Goal: Task Accomplishment & Management: Complete application form

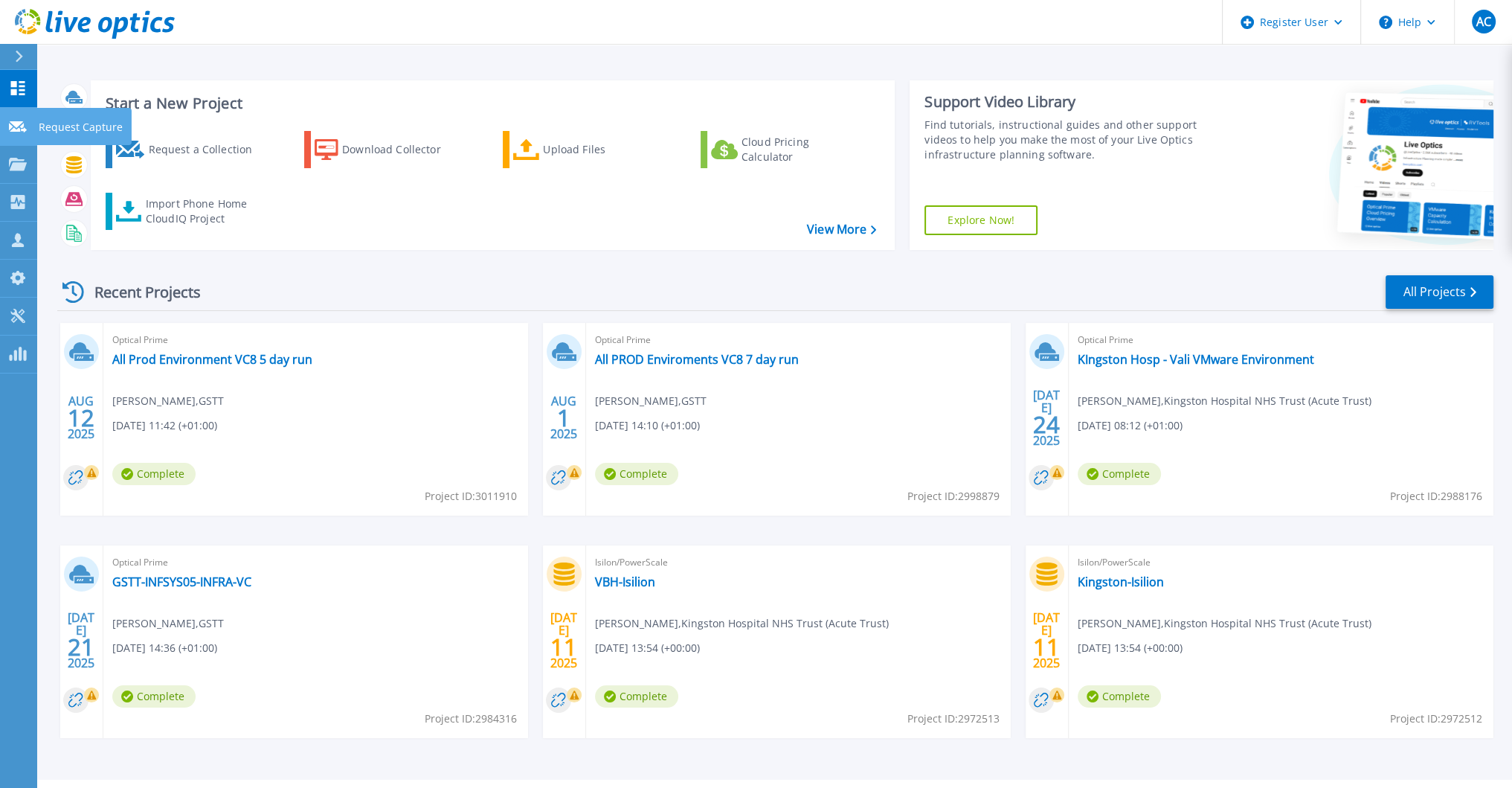
click at [18, 119] on link "Request Capture Request Capture" at bounding box center [19, 126] width 37 height 38
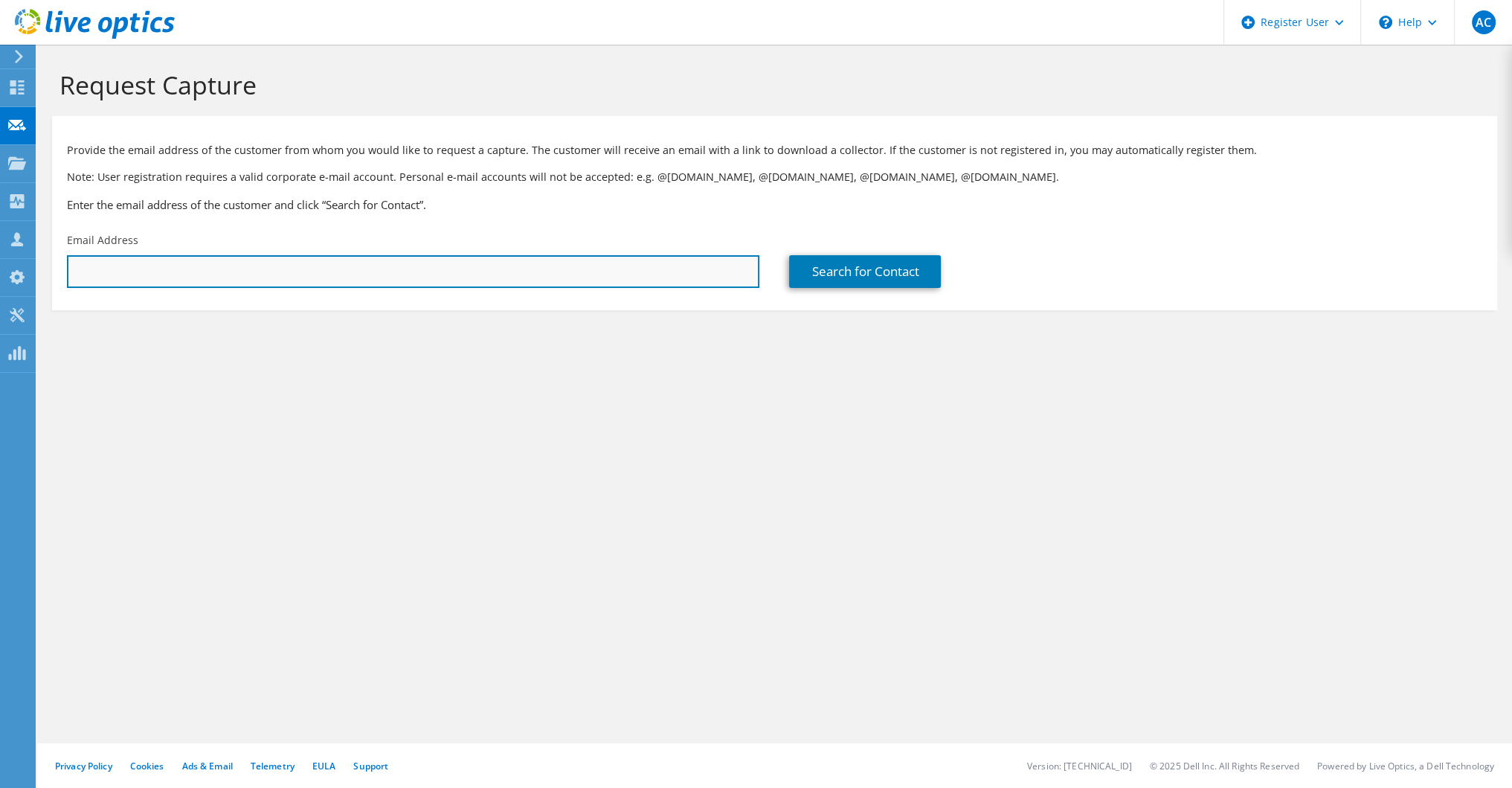
click at [489, 267] on input "text" at bounding box center [414, 271] width 693 height 33
paste input "ken.yau@redbridge.gov.uk"
type input "ken.yau@redbridge.gov.uk"
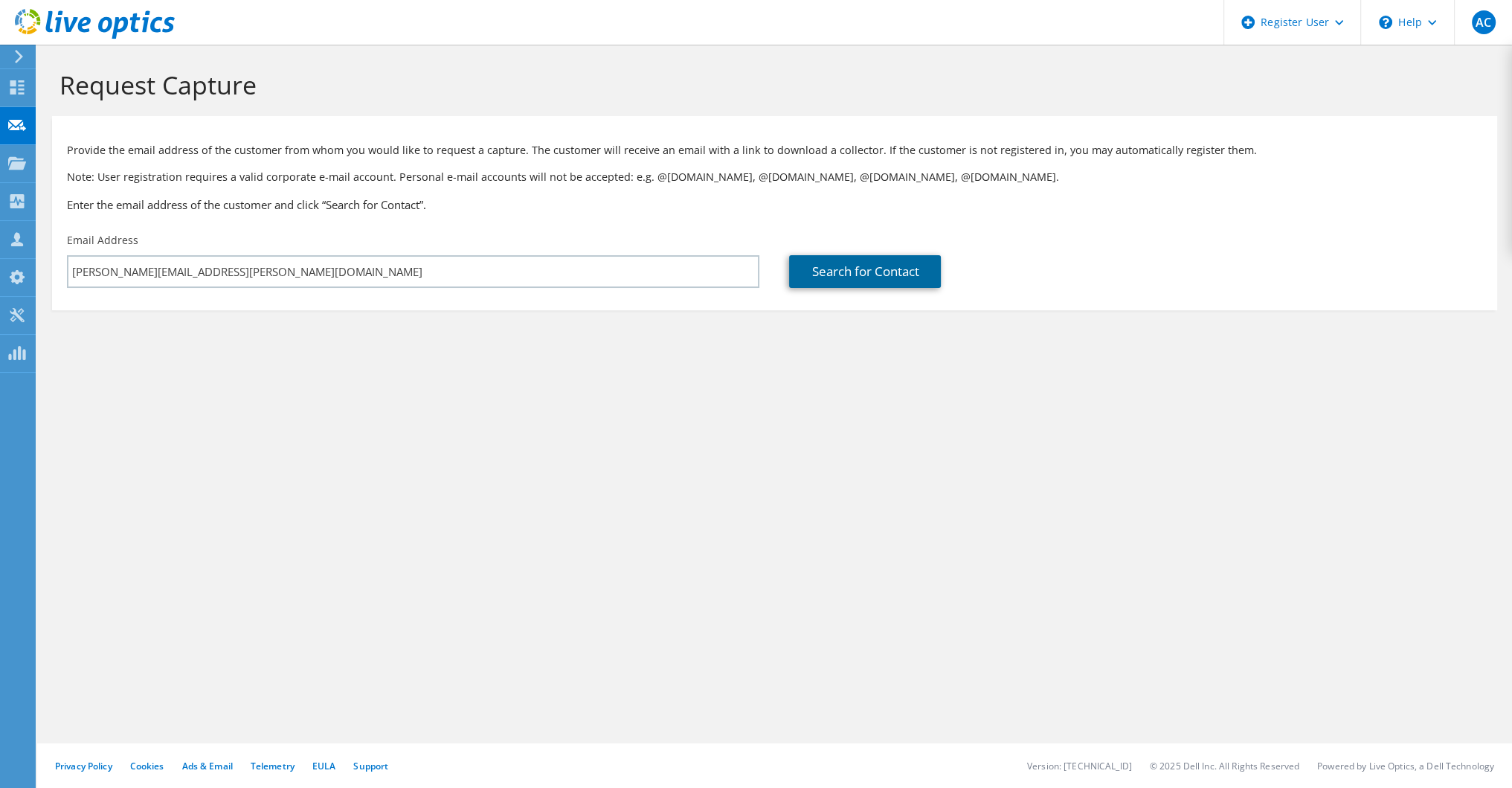
click at [886, 276] on link "Search for Contact" at bounding box center [865, 271] width 151 height 33
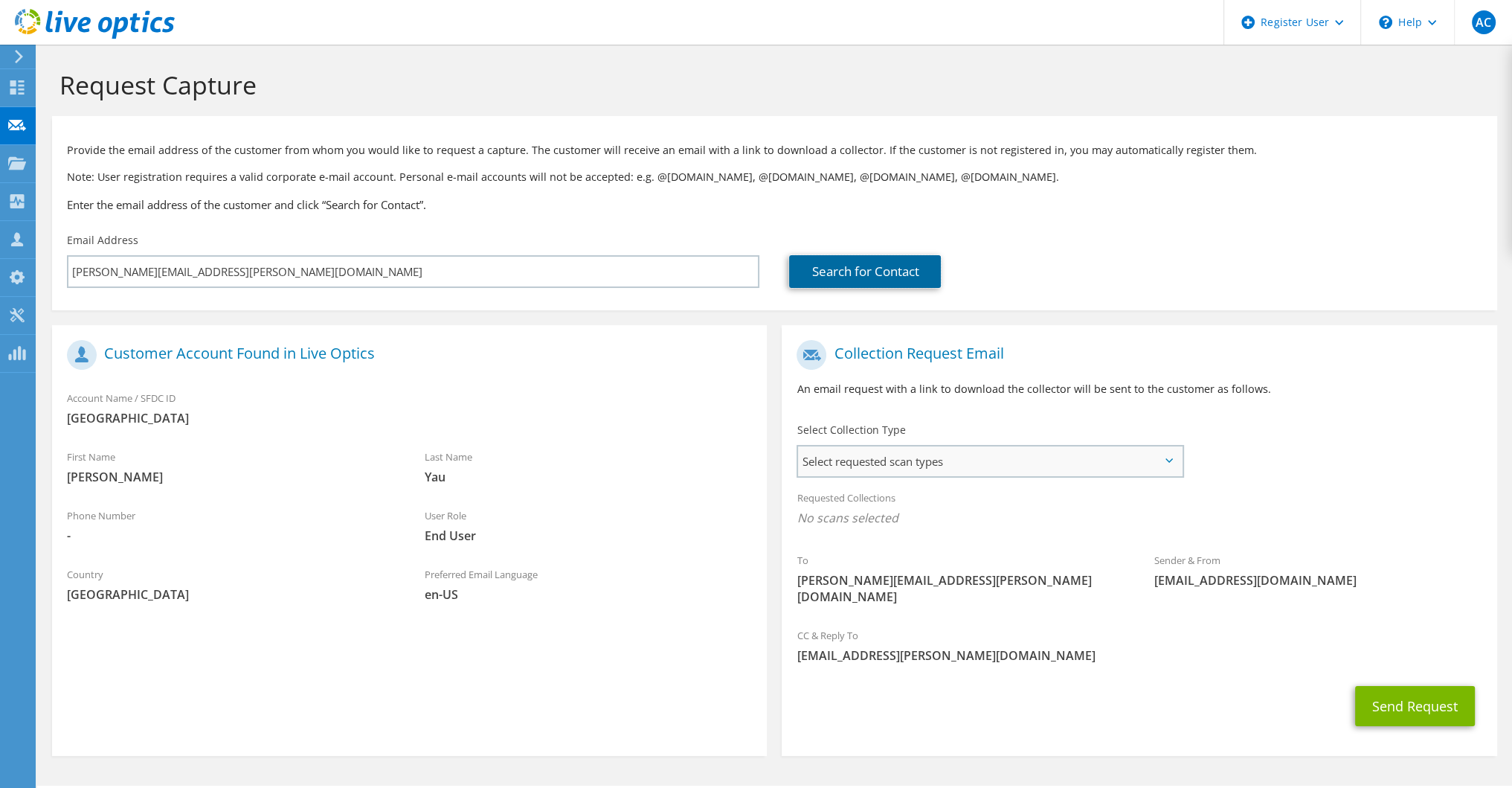
scroll to position [27, 0]
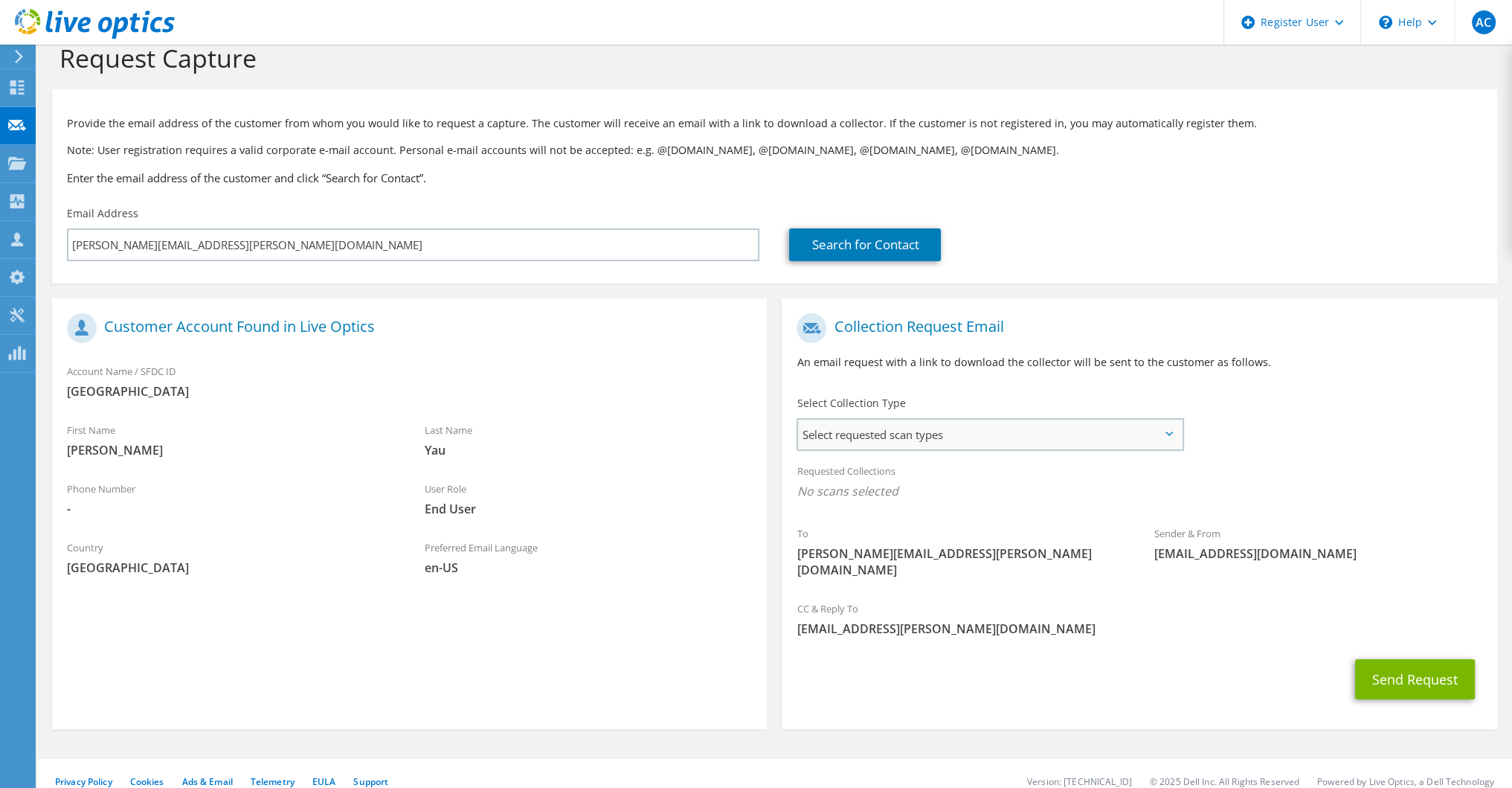
click at [1027, 423] on span "Select requested scan types" at bounding box center [990, 434] width 383 height 29
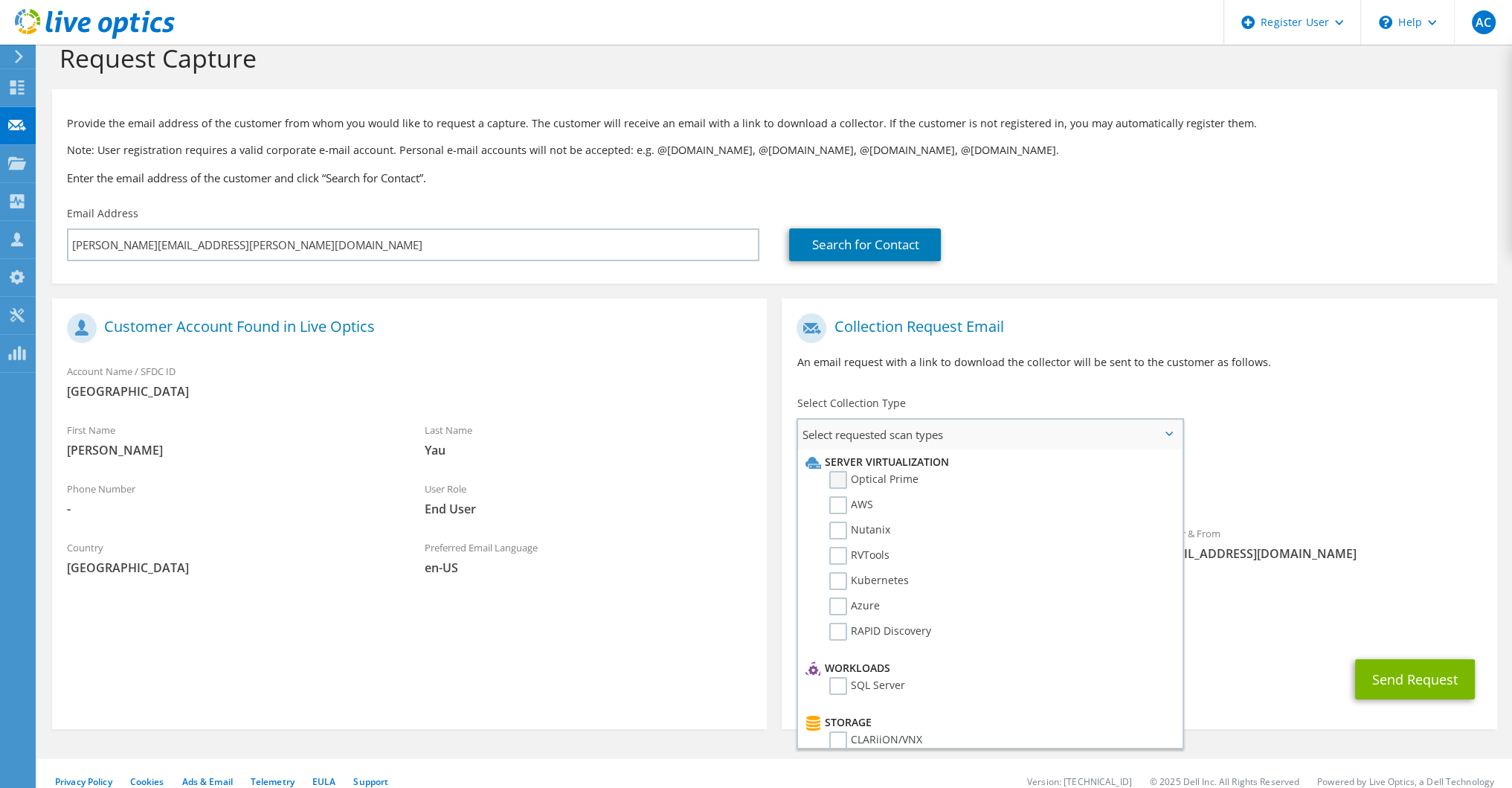
click at [836, 477] on label "Optical Prime" at bounding box center [874, 479] width 89 height 18
click at [0, 0] on input "Optical Prime" at bounding box center [0, 0] width 0 height 0
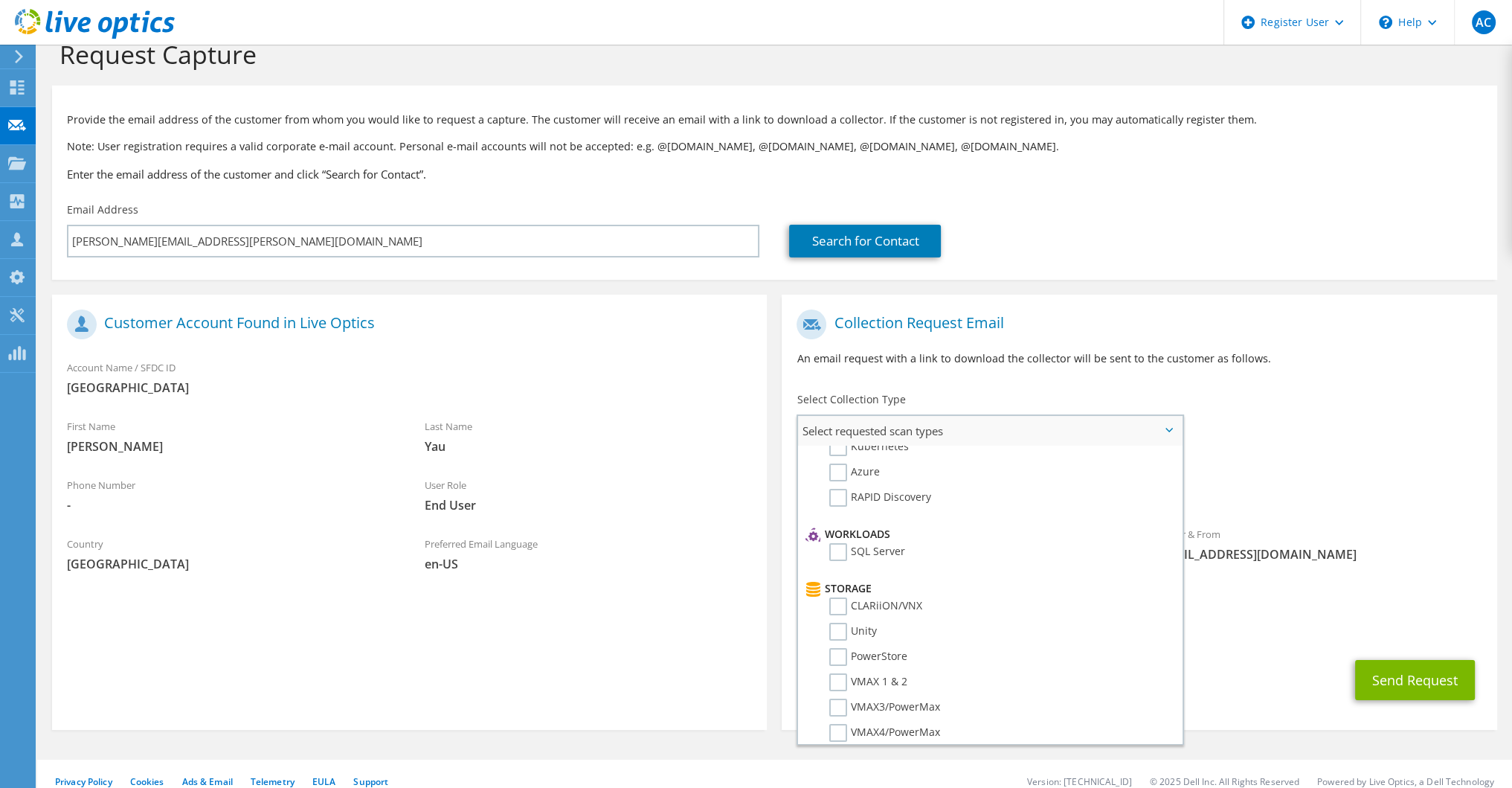
scroll to position [149, 0]
click at [839, 528] on label "SQL Server" at bounding box center [867, 533] width 76 height 18
click at [0, 0] on input "SQL Server" at bounding box center [0, 0] width 0 height 0
click at [838, 525] on label "SQL Server" at bounding box center [867, 533] width 76 height 18
click at [0, 0] on input "SQL Server" at bounding box center [0, 0] width 0 height 0
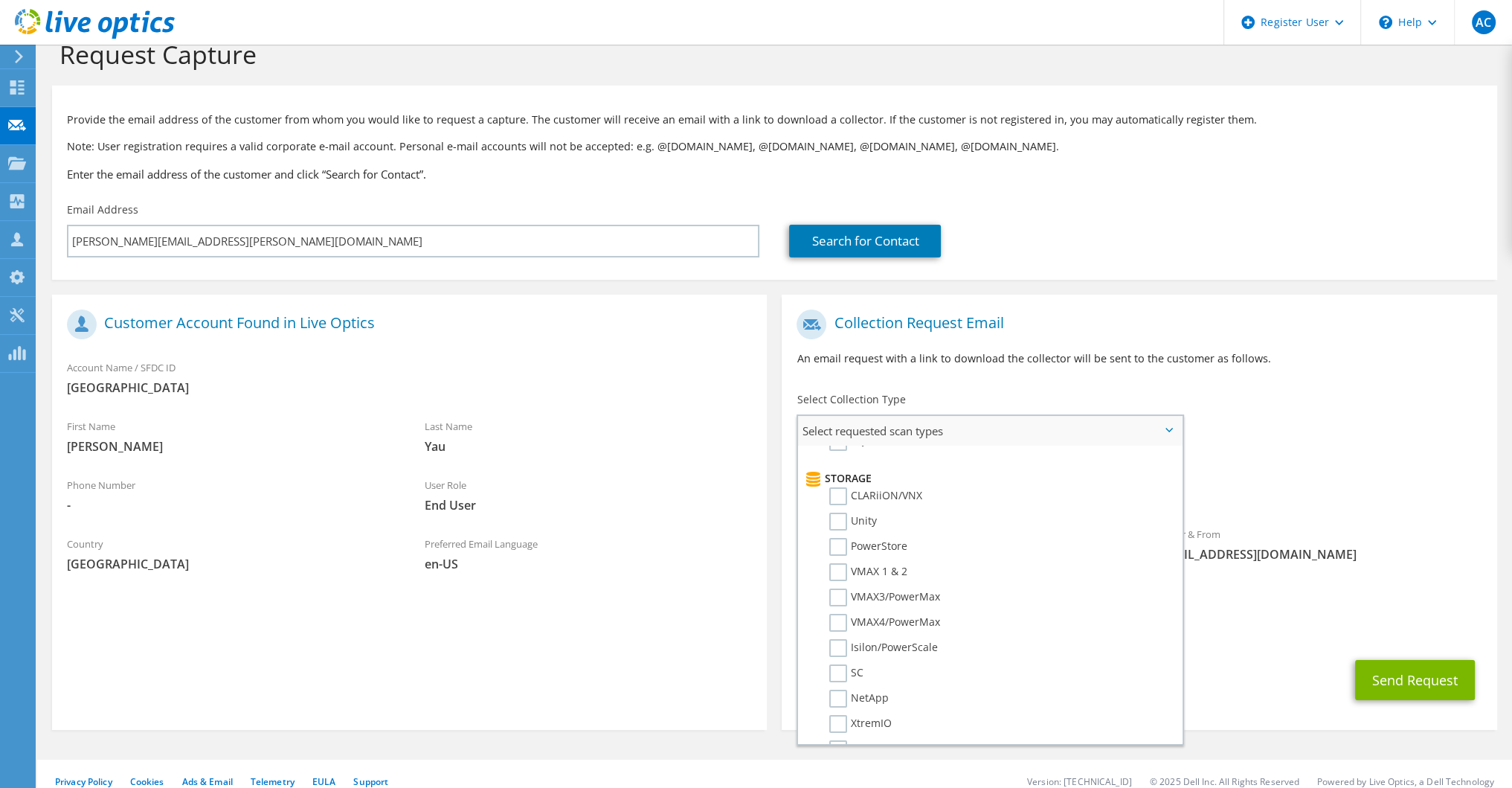
scroll to position [191, 0]
click at [1295, 660] on div "Send Request" at bounding box center [1139, 680] width 715 height 55
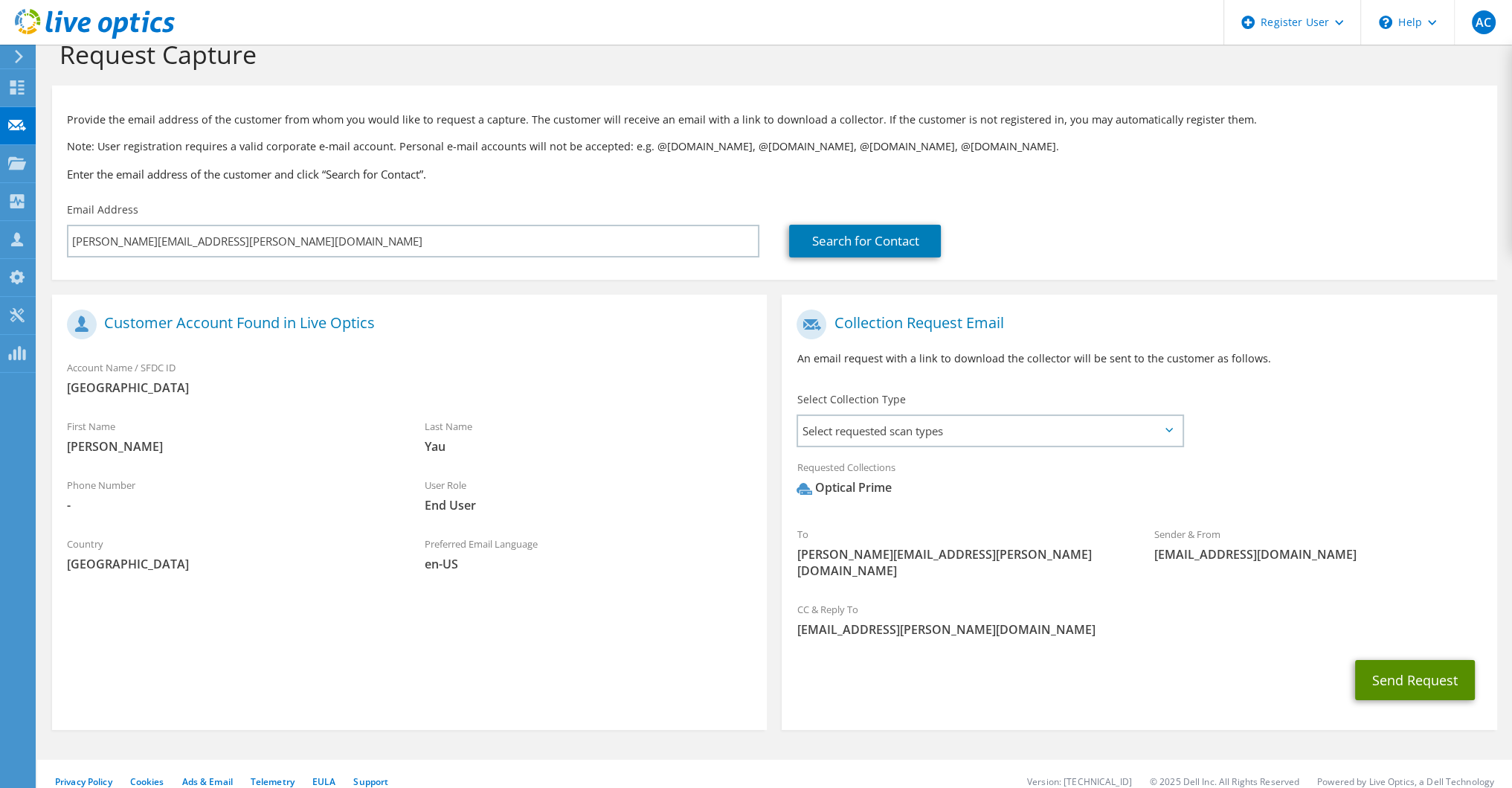
click at [1425, 660] on button "Send Request" at bounding box center [1415, 680] width 119 height 40
